Goal: Check status: Check status

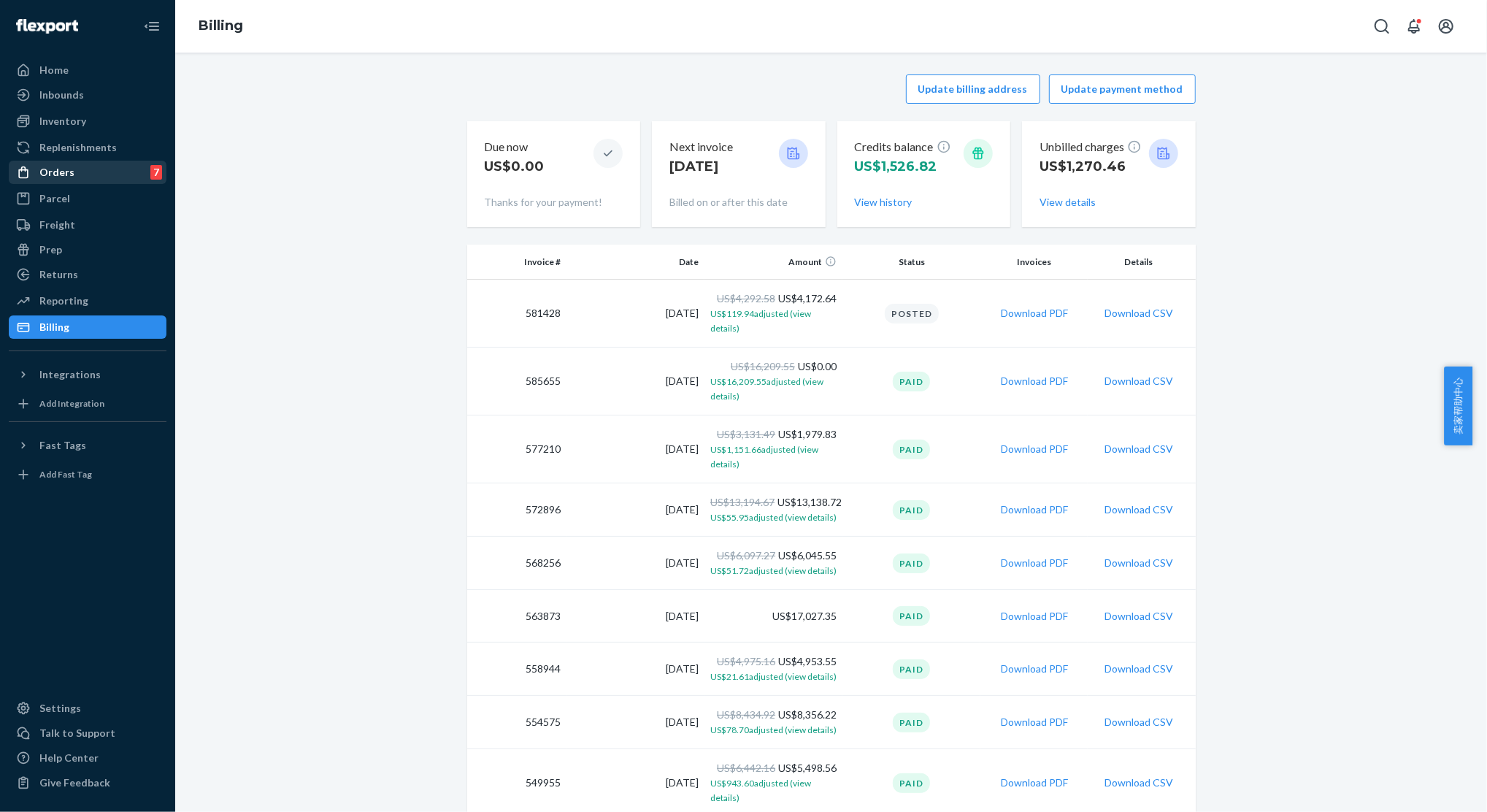
click at [77, 170] on div "Orders 7" at bounding box center [87, 172] width 155 height 21
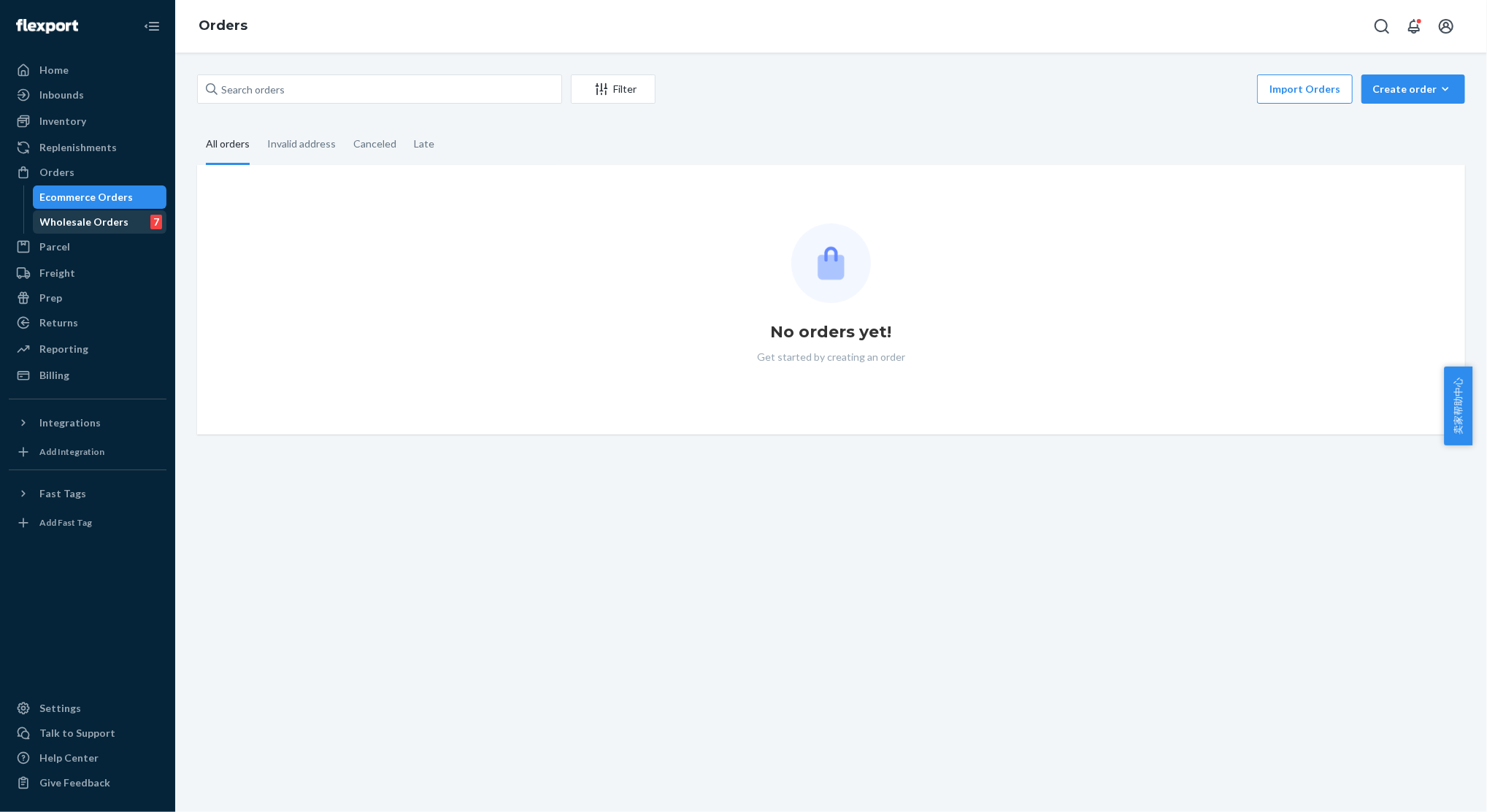
click at [66, 225] on div "Wholesale Orders" at bounding box center [84, 222] width 89 height 15
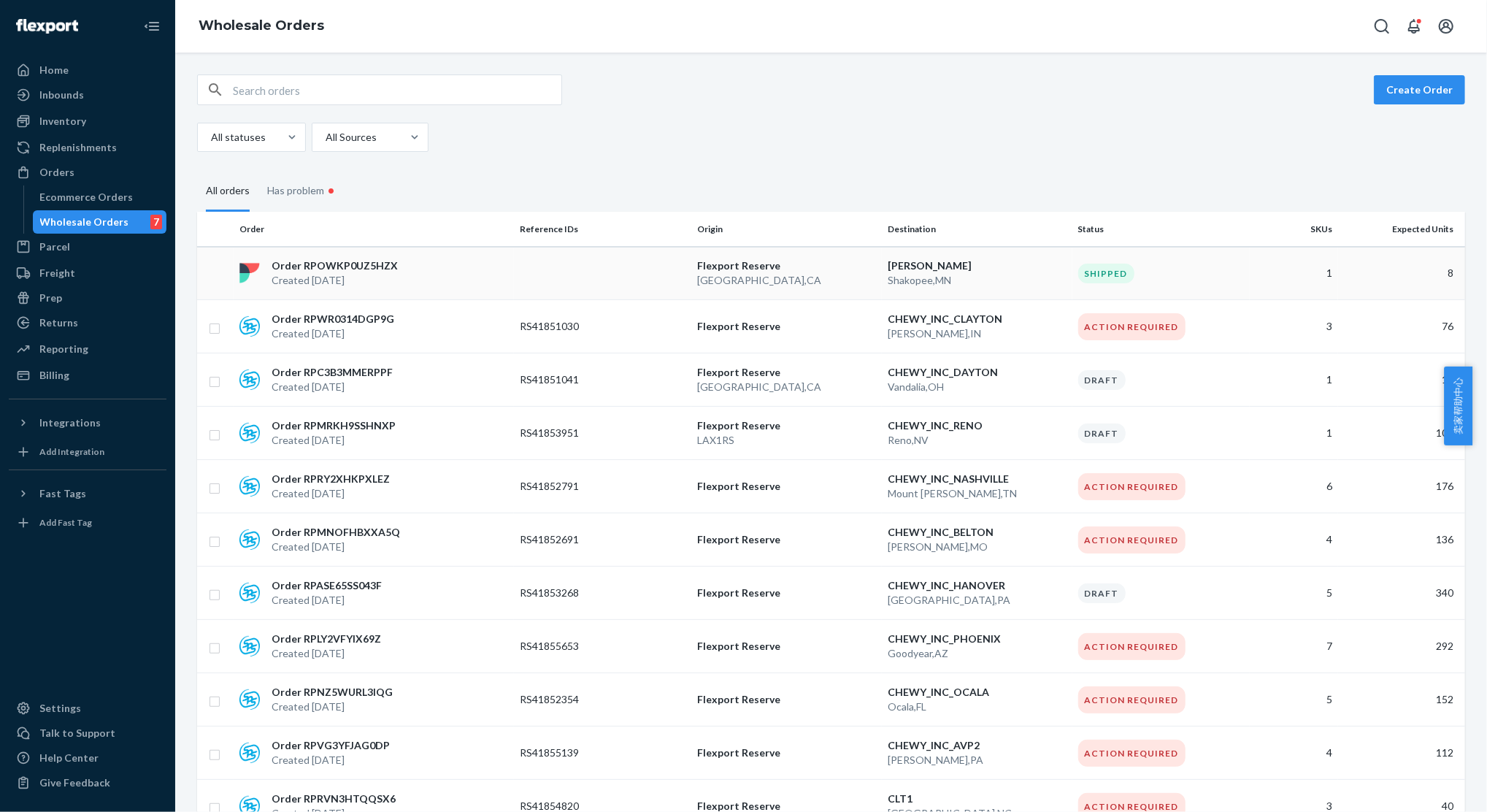
click at [300, 275] on p "Created [DATE]" at bounding box center [334, 280] width 127 height 15
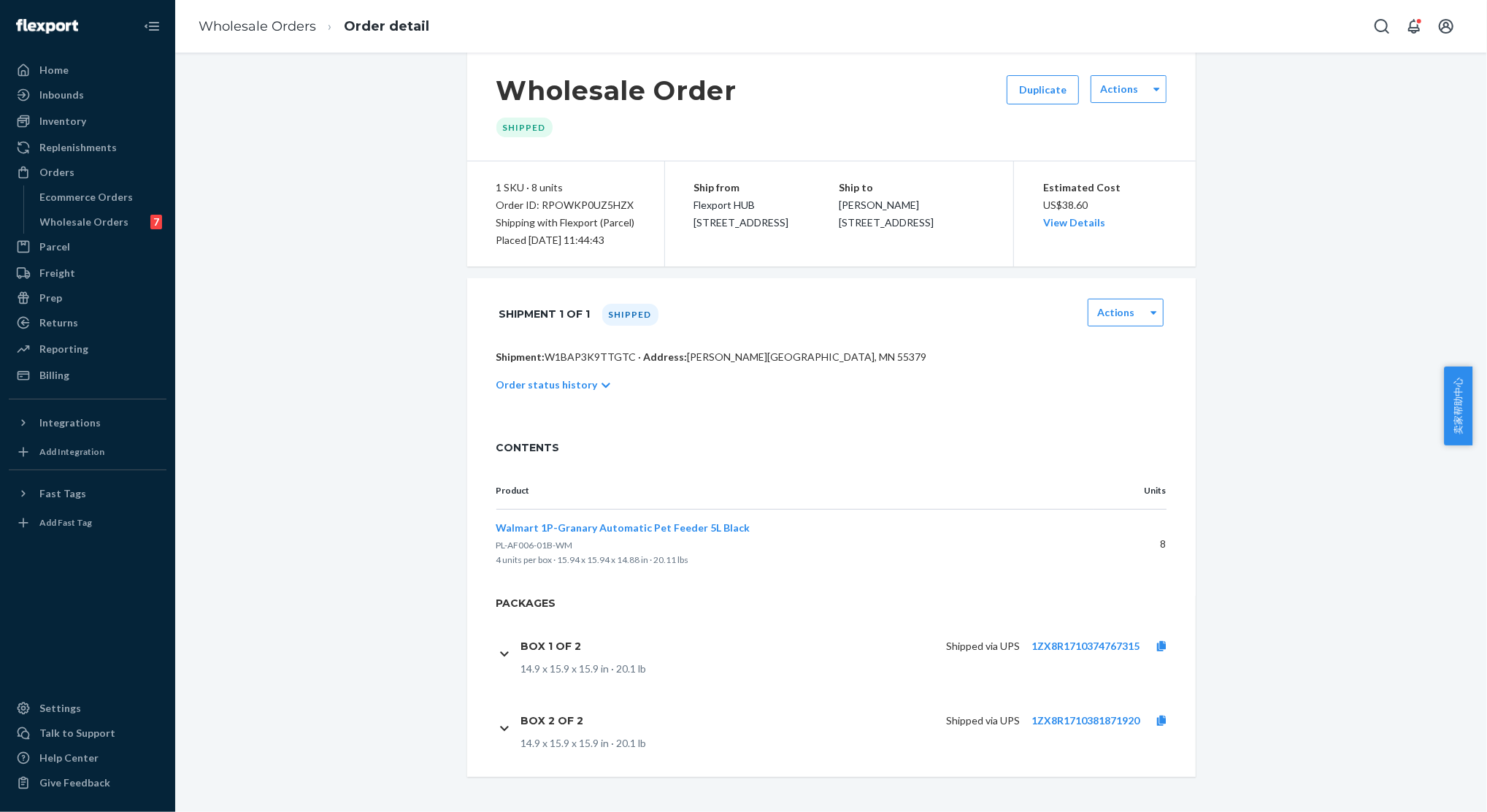
scroll to position [39, 0]
drag, startPoint x: 1097, startPoint y: 642, endPoint x: 902, endPoint y: 361, distance: 342.0
click at [902, 361] on p "Shipment: W1BAP3K9TTGTC · Address: [PERSON_NAME][GEOGRAPHIC_DATA], MN 55379" at bounding box center [831, 357] width 670 height 15
click at [1070, 648] on link "1ZX8R1710374767315" at bounding box center [1085, 646] width 108 height 12
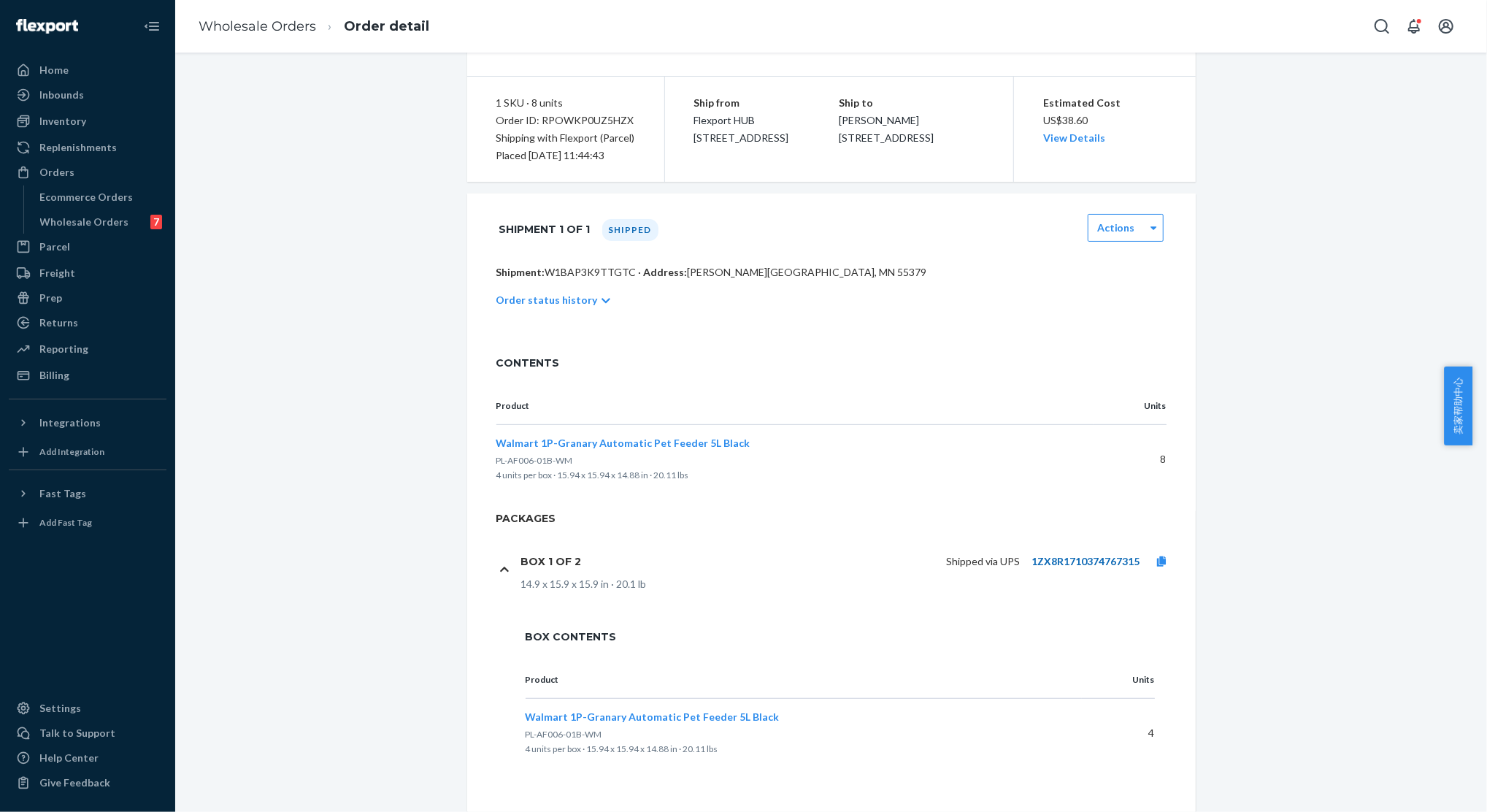
scroll to position [224, 0]
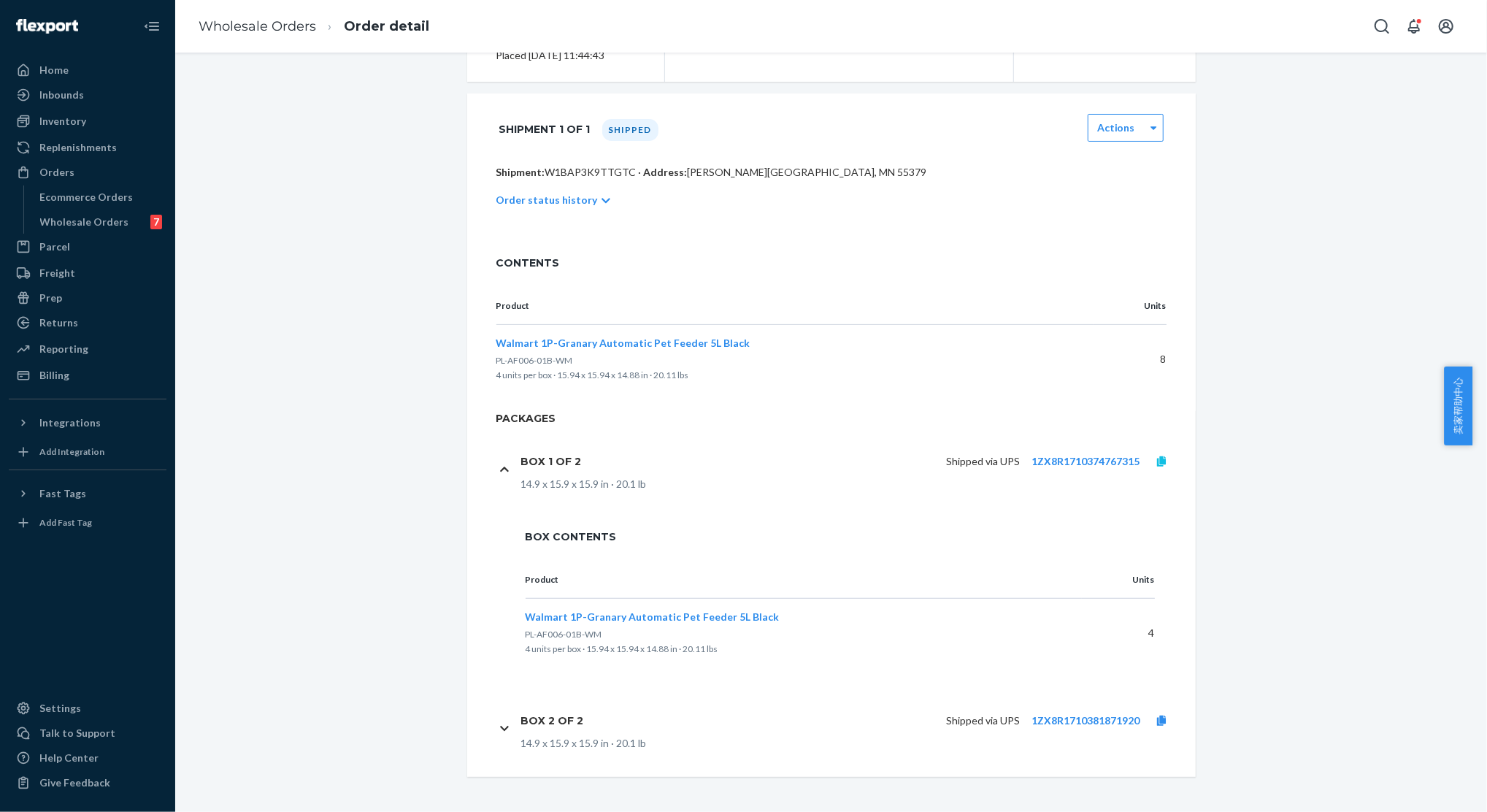
click at [1157, 462] on icon at bounding box center [1161, 461] width 8 height 10
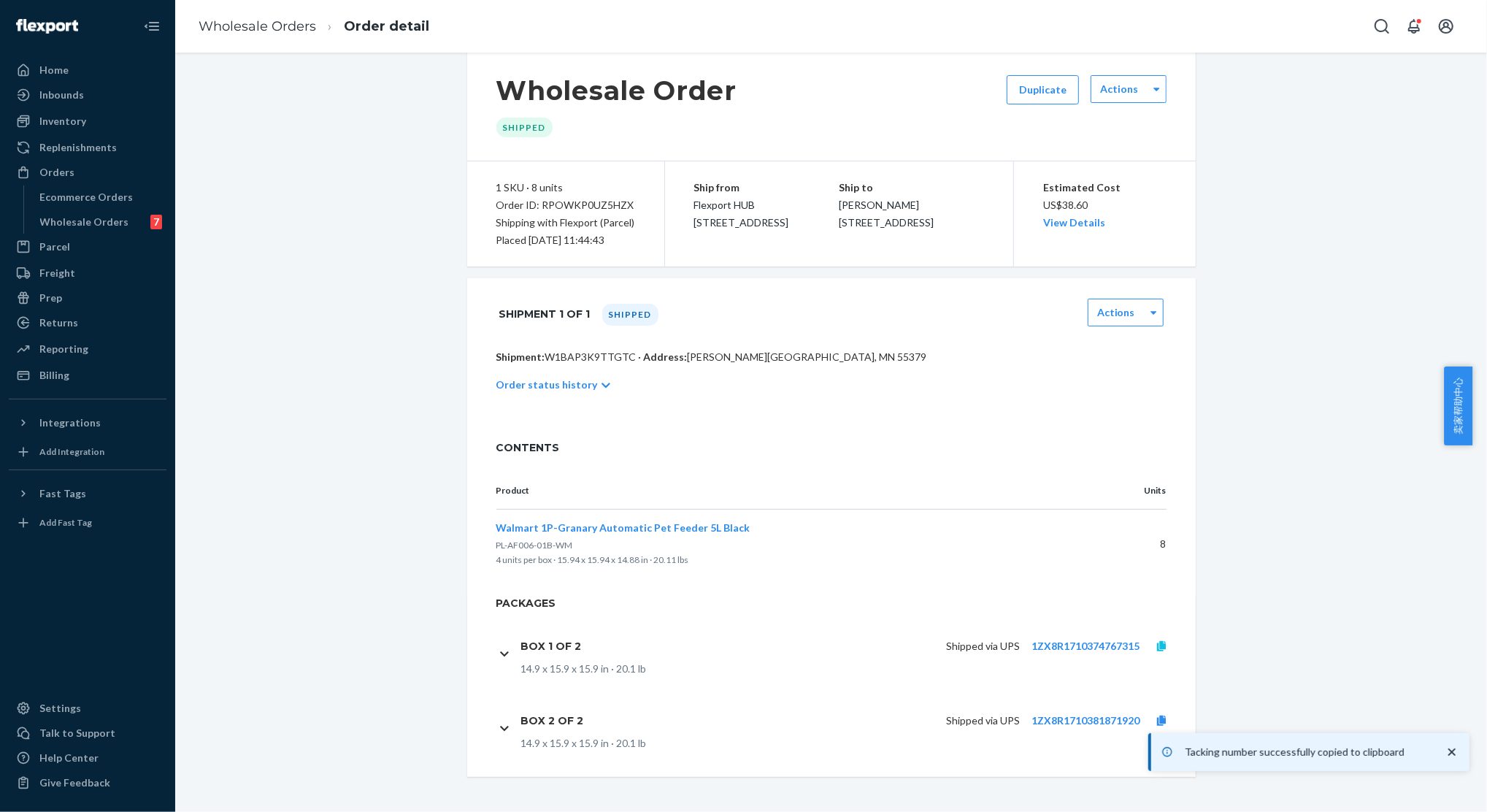
scroll to position [39, 0]
click at [1157, 718] on icon at bounding box center [1161, 720] width 8 height 10
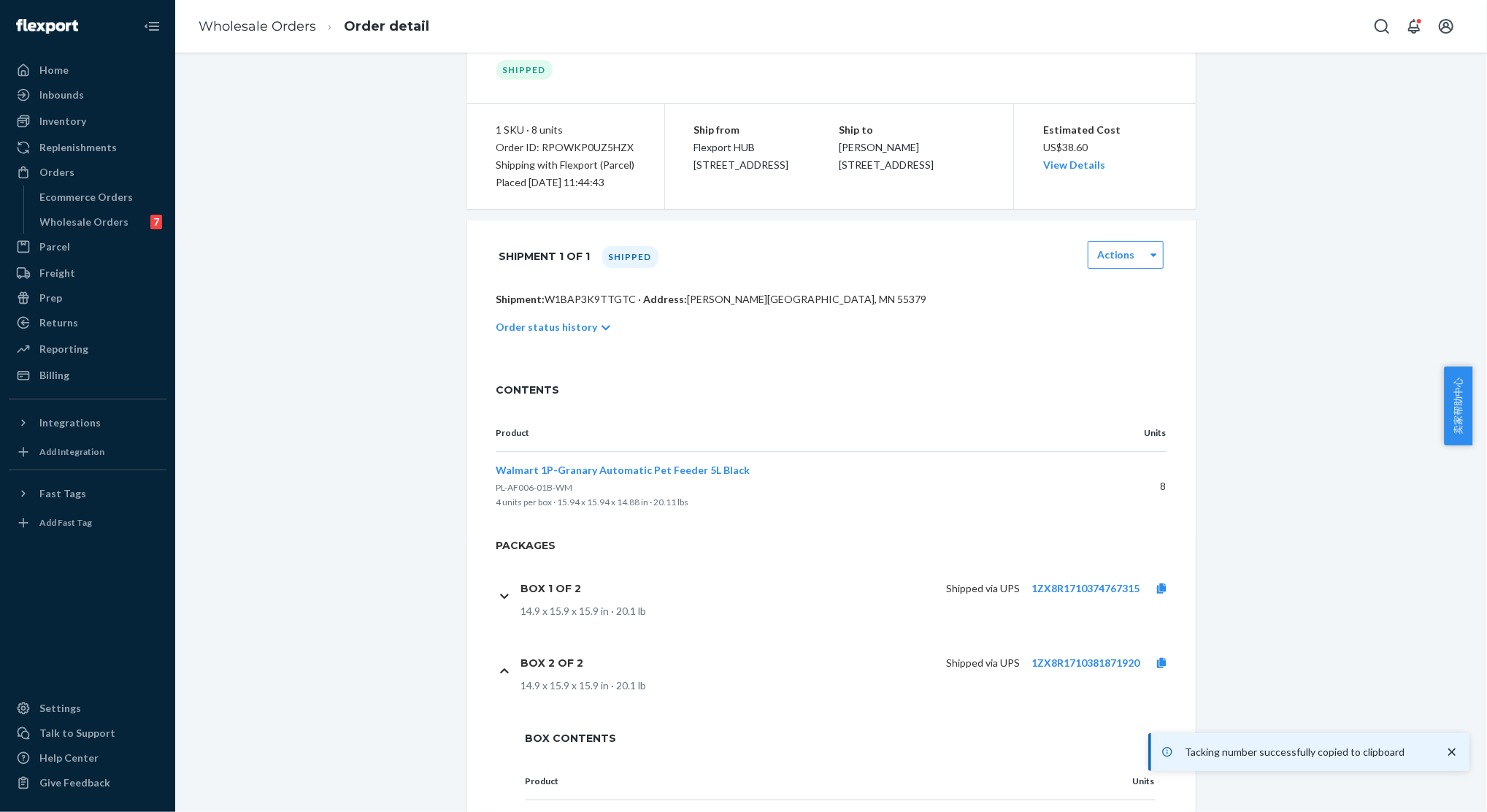
scroll to position [0, 0]
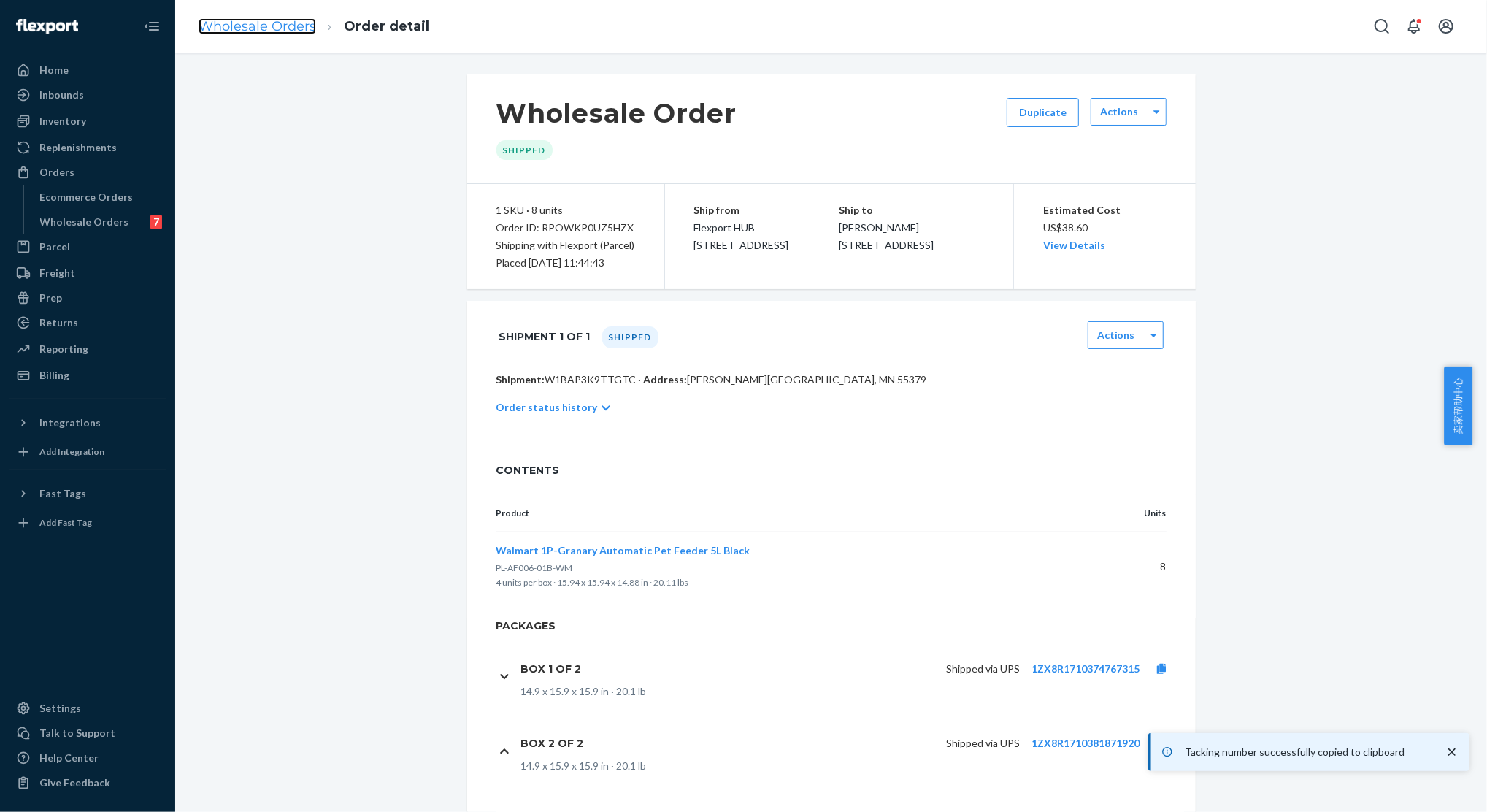
click at [284, 31] on link "Wholesale Orders" at bounding box center [257, 26] width 117 height 16
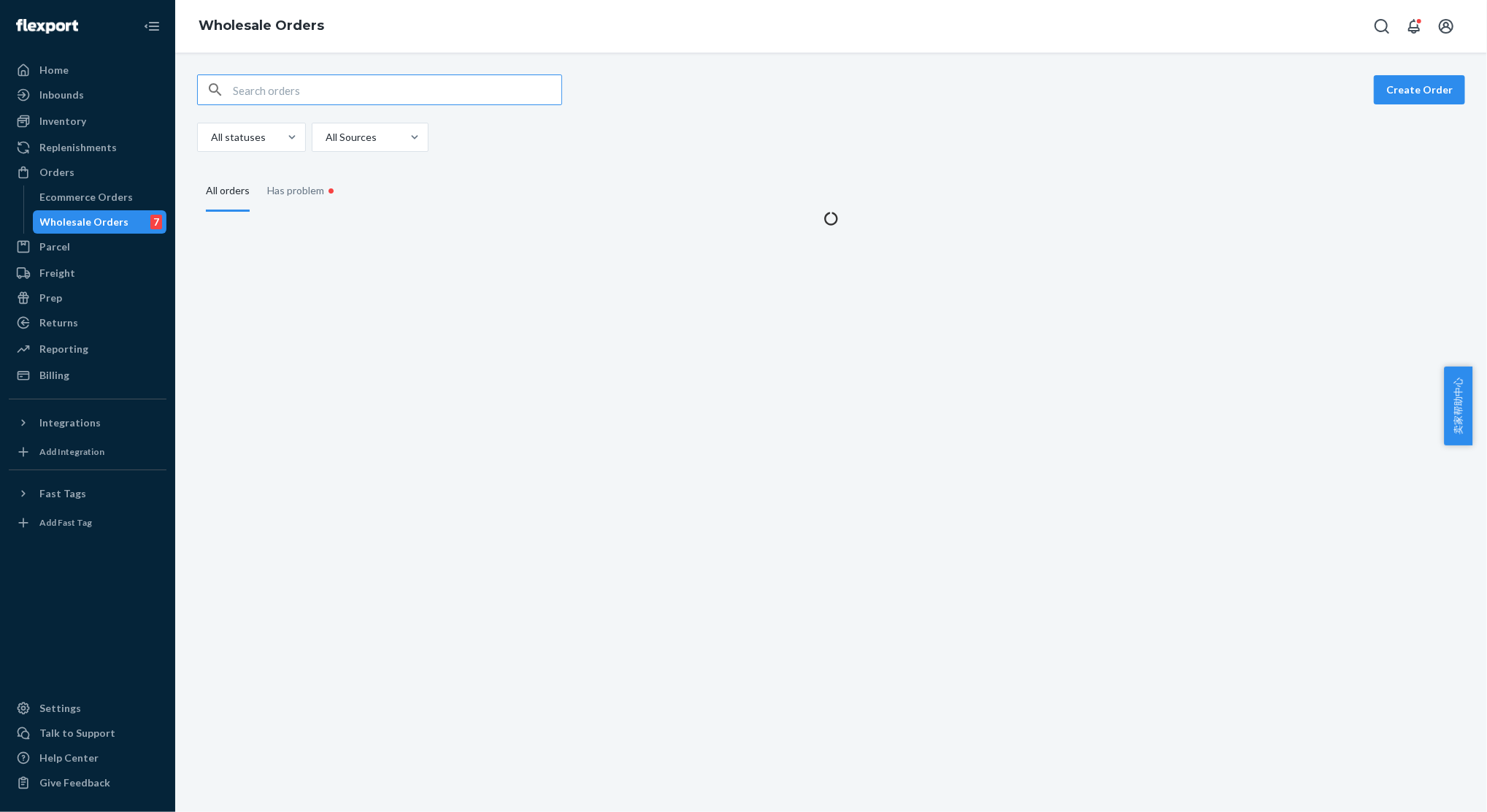
click at [258, 88] on input "text" at bounding box center [397, 90] width 328 height 29
click at [258, 84] on input "RPTNL9GL3W165" at bounding box center [397, 90] width 328 height 29
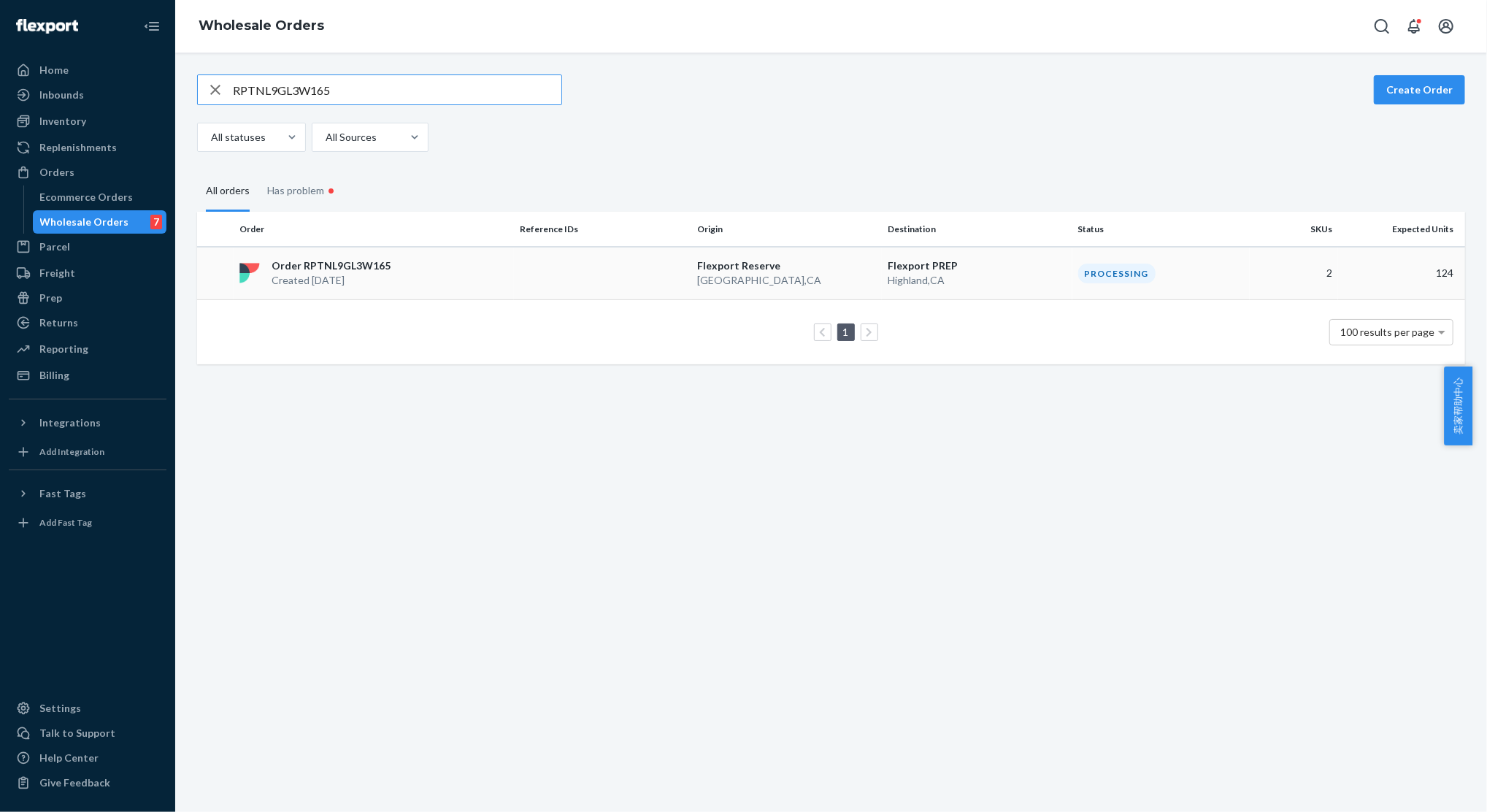
type input "RPTNL9GL3W165"
click at [508, 281] on div "Order RPTNL9GL3W165 Created [DATE]" at bounding box center [374, 273] width 281 height 29
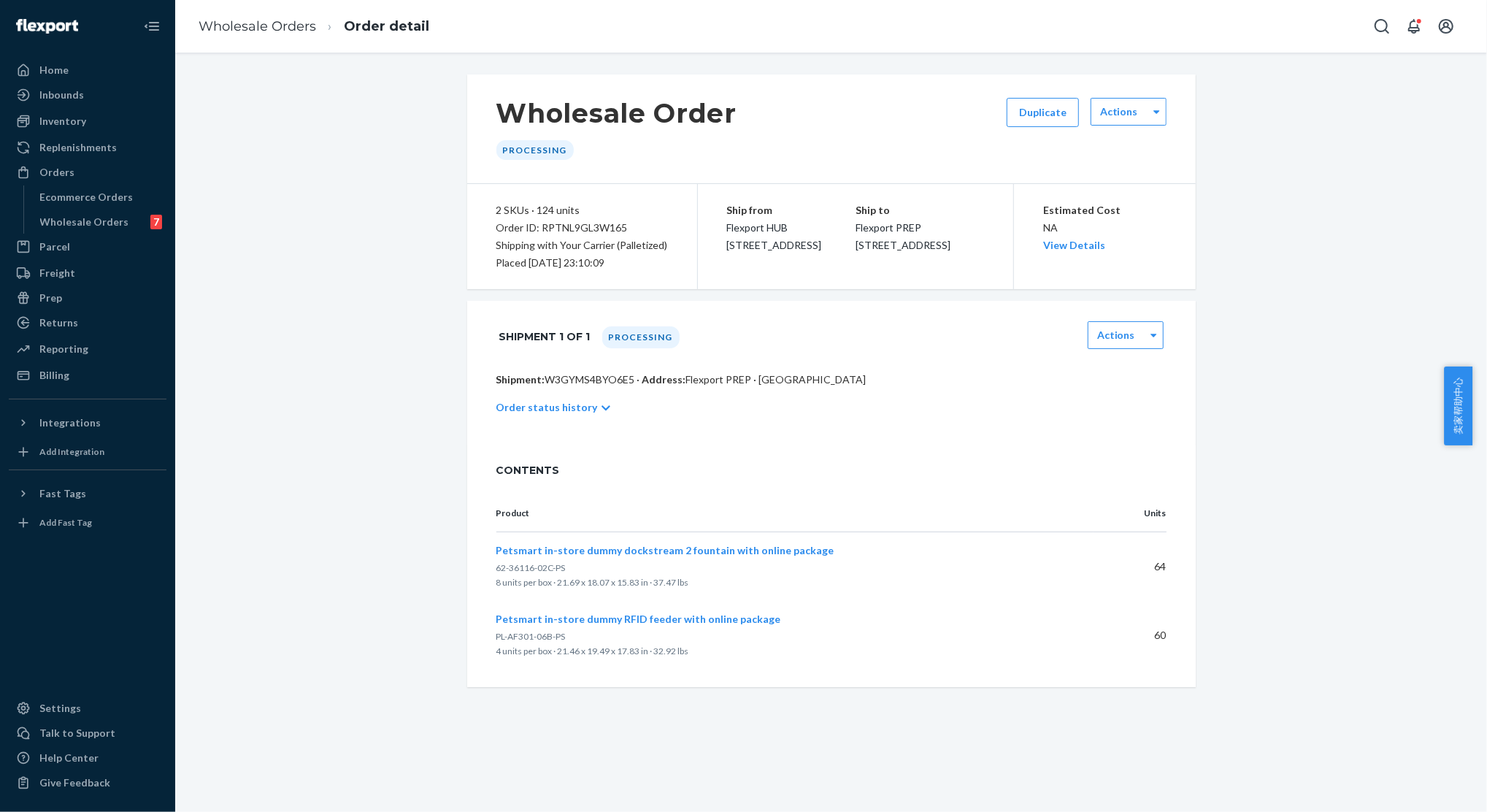
click at [569, 406] on p "Order status history" at bounding box center [547, 407] width 101 height 15
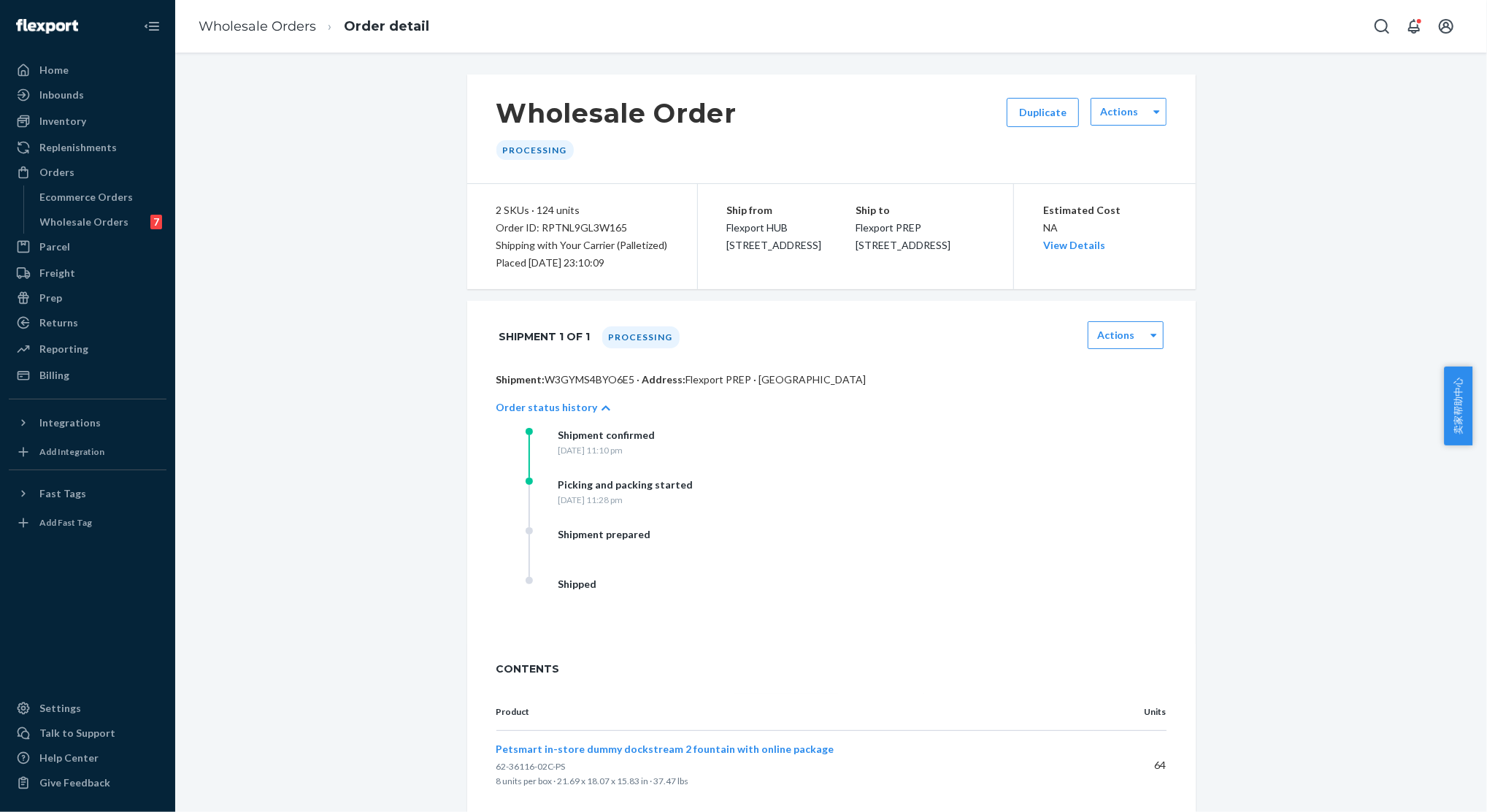
click at [916, 388] on div "Order status history" at bounding box center [831, 407] width 670 height 41
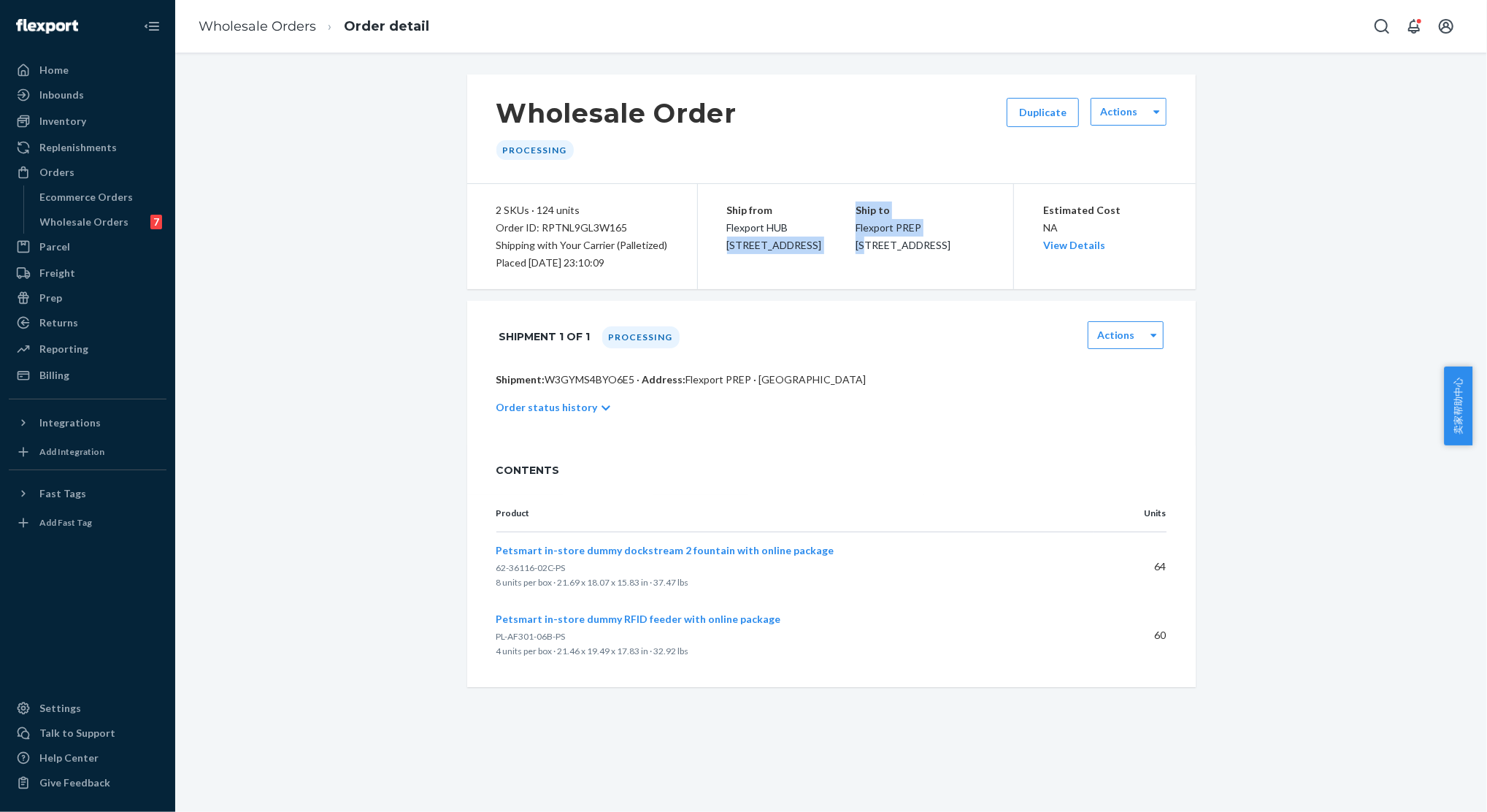
drag, startPoint x: 708, startPoint y: 248, endPoint x: 870, endPoint y: 251, distance: 162.0
click at [870, 251] on div "Ship from Flexport HUB [STREET_ADDRESS] Ship to Flexport PREP [STREET_ADDRESS]" at bounding box center [856, 236] width 316 height 105
drag, startPoint x: 870, startPoint y: 251, endPoint x: 1114, endPoint y: 118, distance: 277.9
click at [1114, 118] on label "Actions" at bounding box center [1119, 111] width 38 height 15
click at [1055, 120] on button "Duplicate" at bounding box center [1043, 113] width 72 height 29
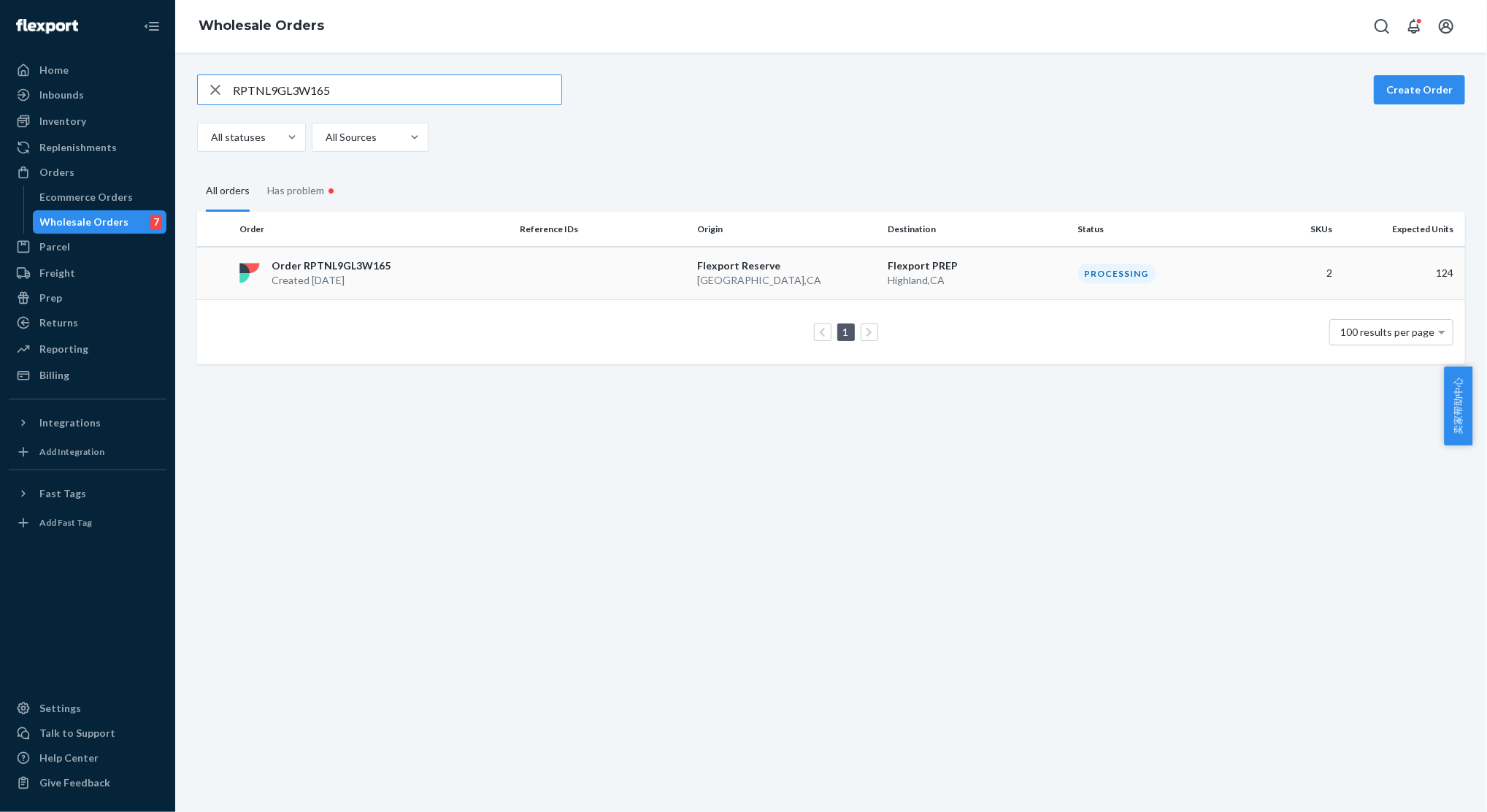
click at [288, 258] on p "Order RPTNL9GL3W165" at bounding box center [331, 265] width 119 height 15
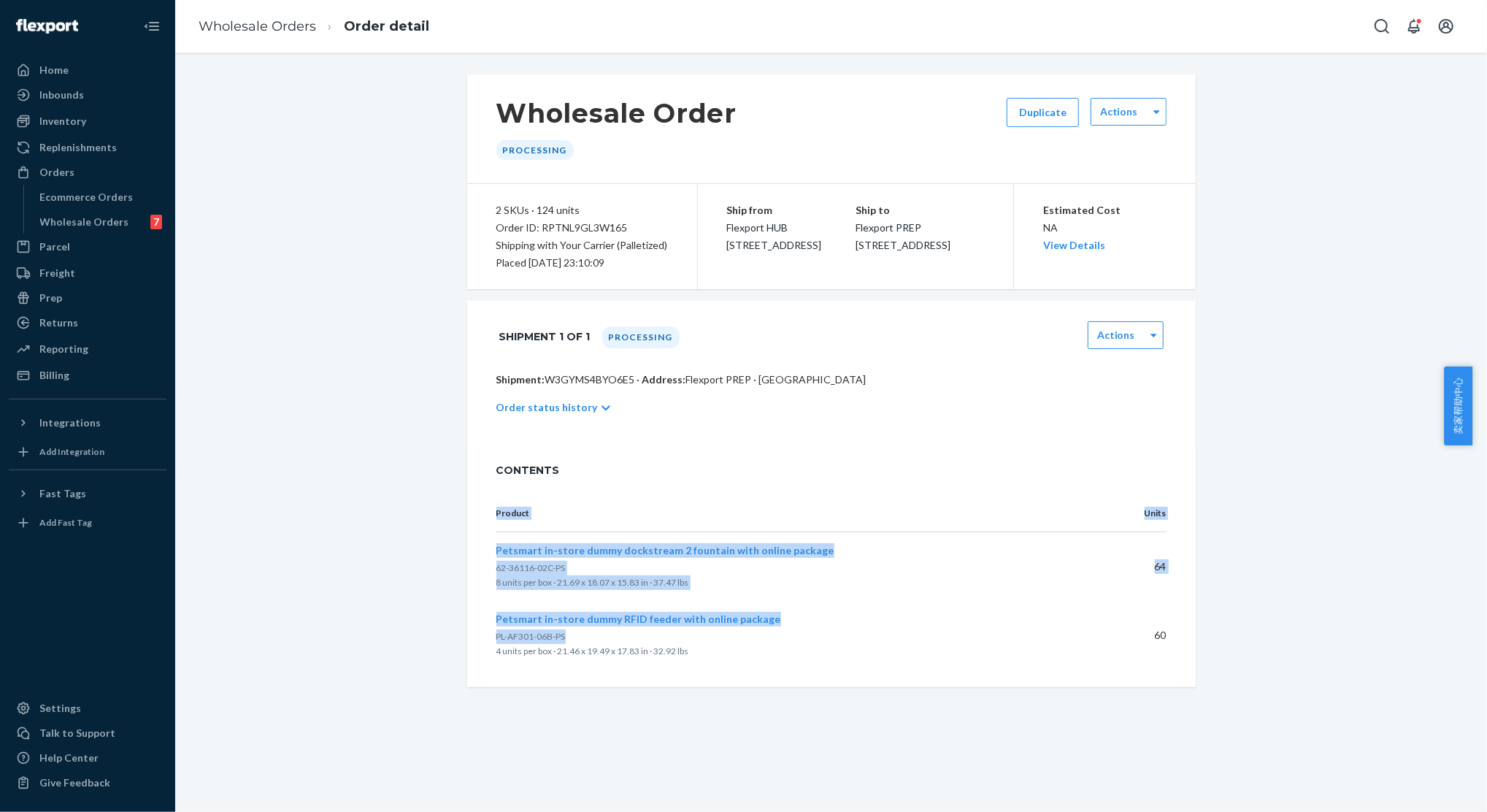
drag, startPoint x: 559, startPoint y: 639, endPoint x: 476, endPoint y: 639, distance: 83.0
click at [476, 639] on div "Product Units Petsmart in-store dummy dockstream 2 fountain with online package…" at bounding box center [831, 590] width 729 height 192
drag, startPoint x: 476, startPoint y: 639, endPoint x: 669, endPoint y: 567, distance: 206.0
click at [677, 564] on p "62-36116-02C-PS" at bounding box center [788, 567] width 585 height 15
click at [545, 569] on span "62-36116-02C-PS" at bounding box center [531, 567] width 69 height 11
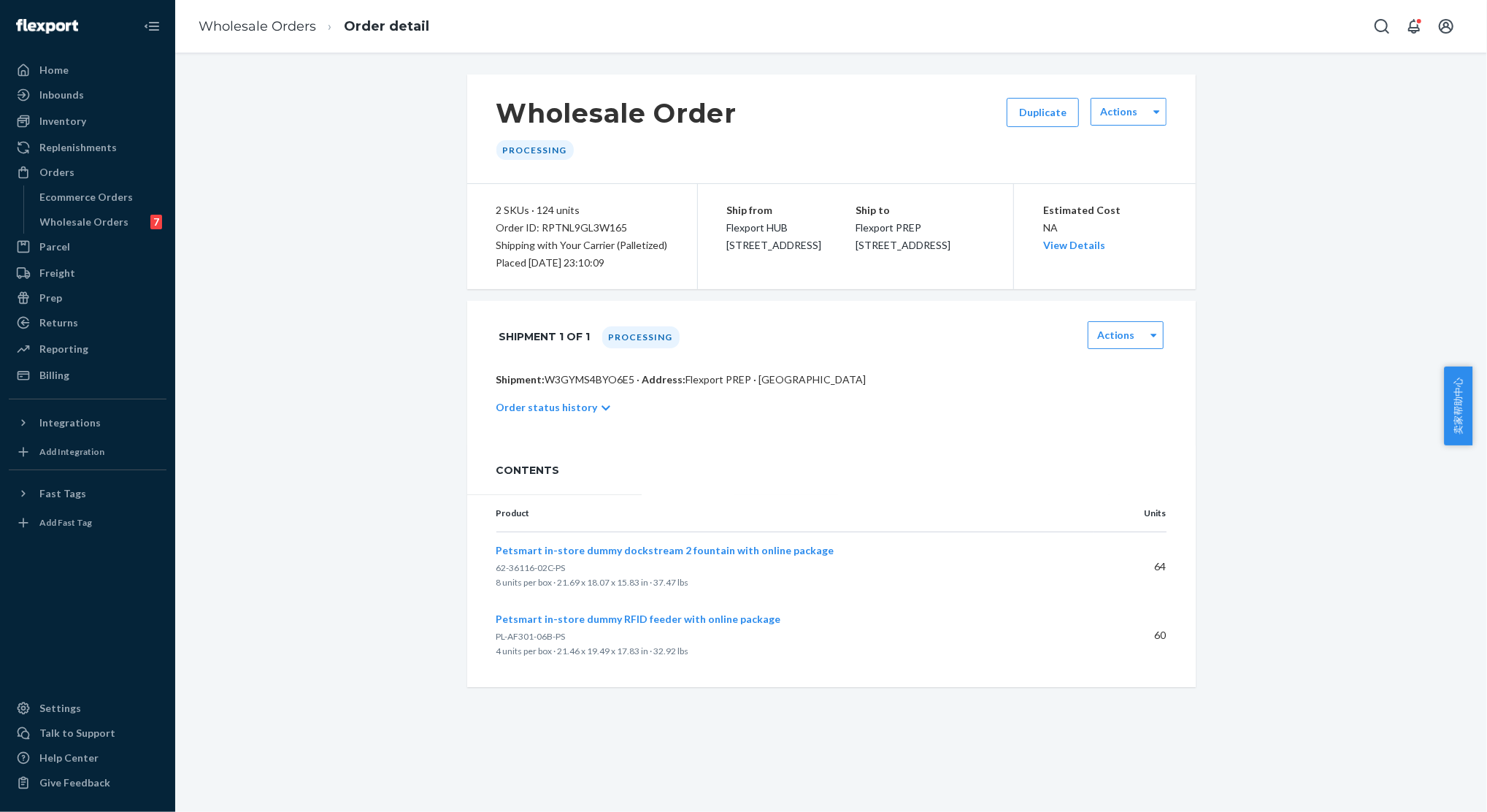
click at [524, 569] on span "62-36116-02C-PS" at bounding box center [531, 567] width 69 height 11
copy span "62-36116-02C-PS"
click at [222, 33] on link "Wholesale Orders" at bounding box center [257, 26] width 117 height 16
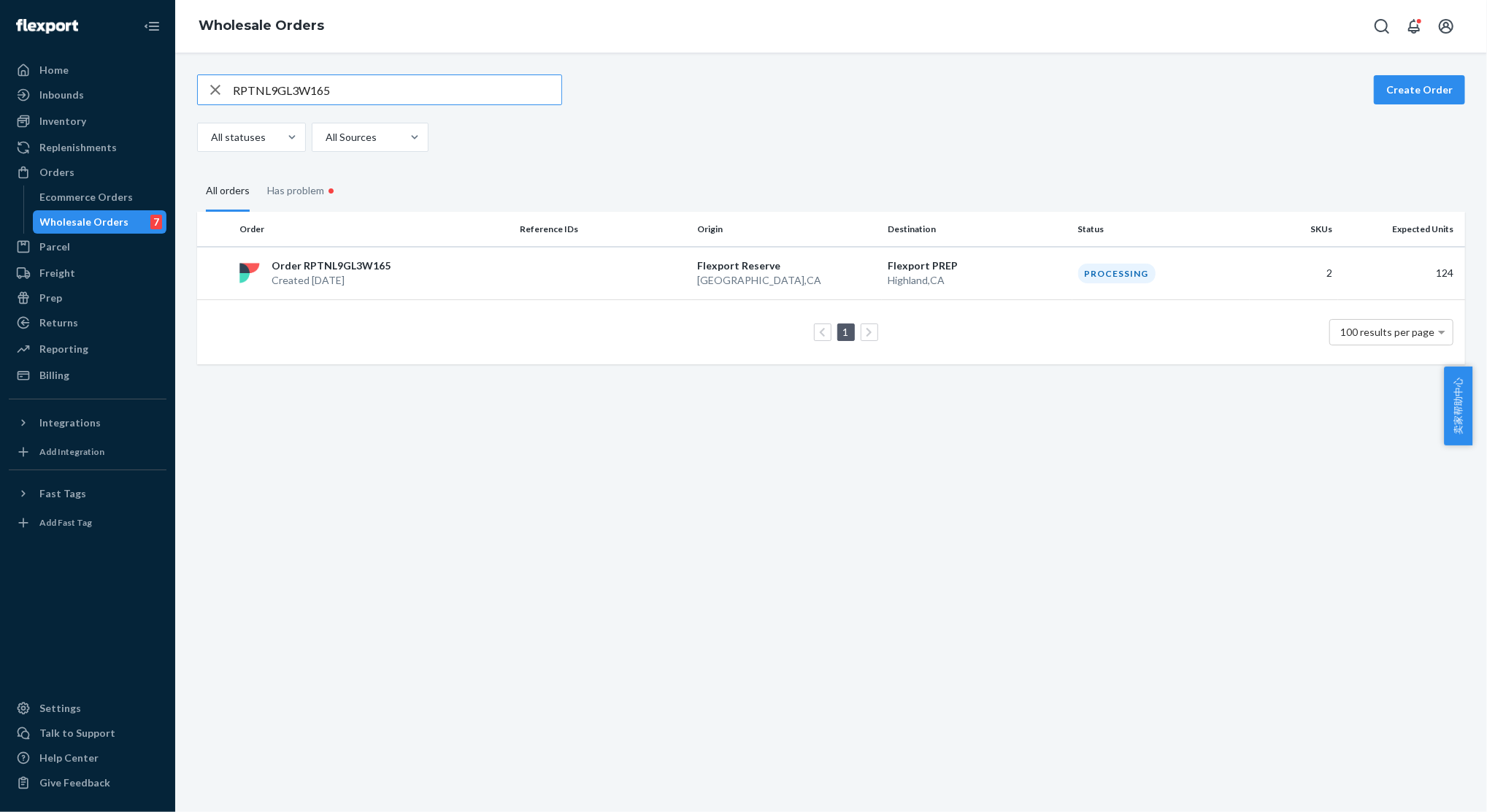
click at [218, 85] on icon "button" at bounding box center [215, 90] width 18 height 29
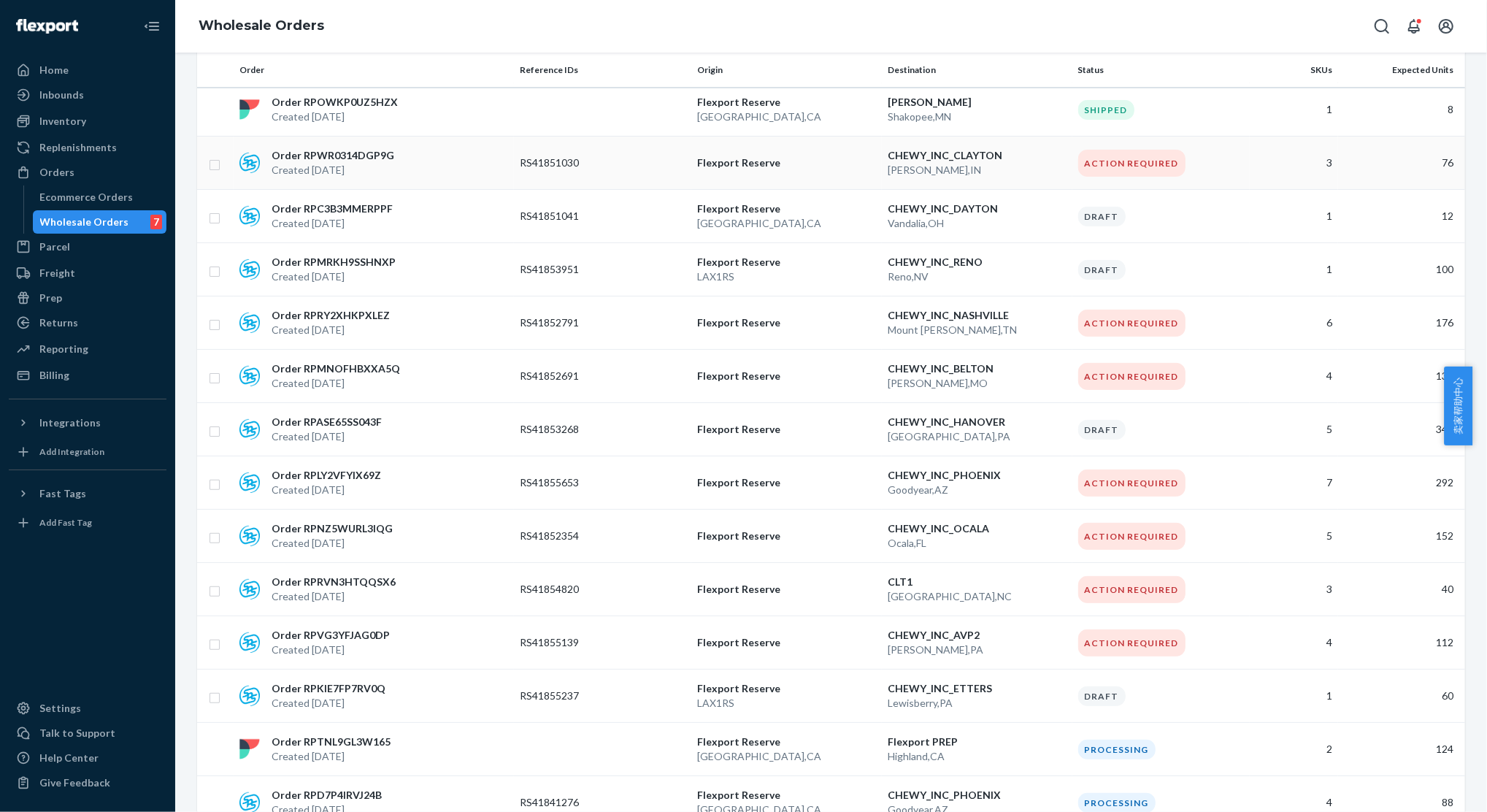
scroll to position [194, 0]
